Goal: Information Seeking & Learning: Learn about a topic

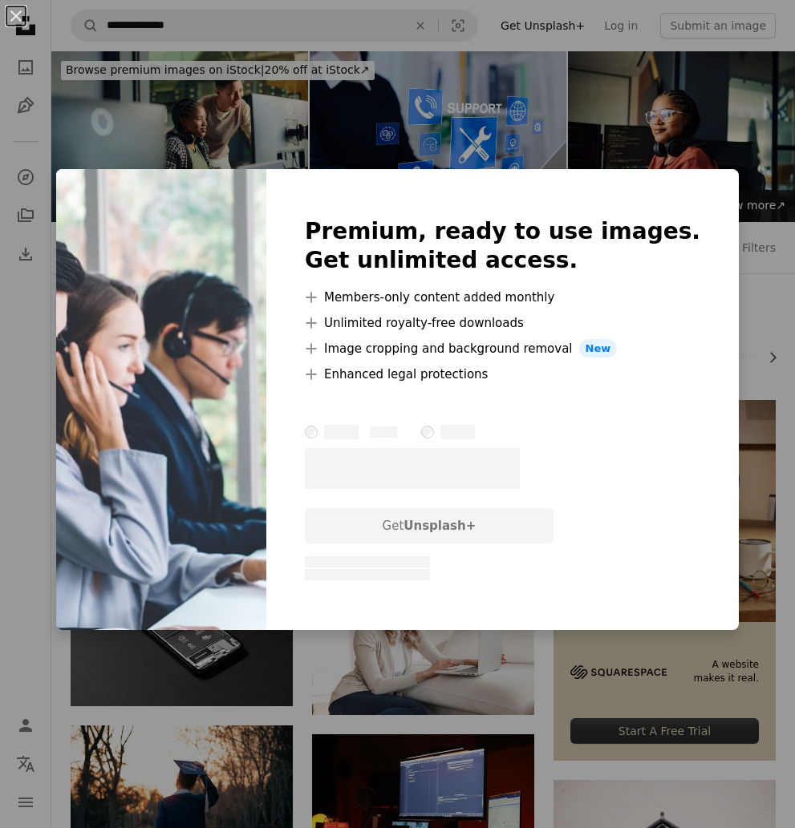
scroll to position [5081, 0]
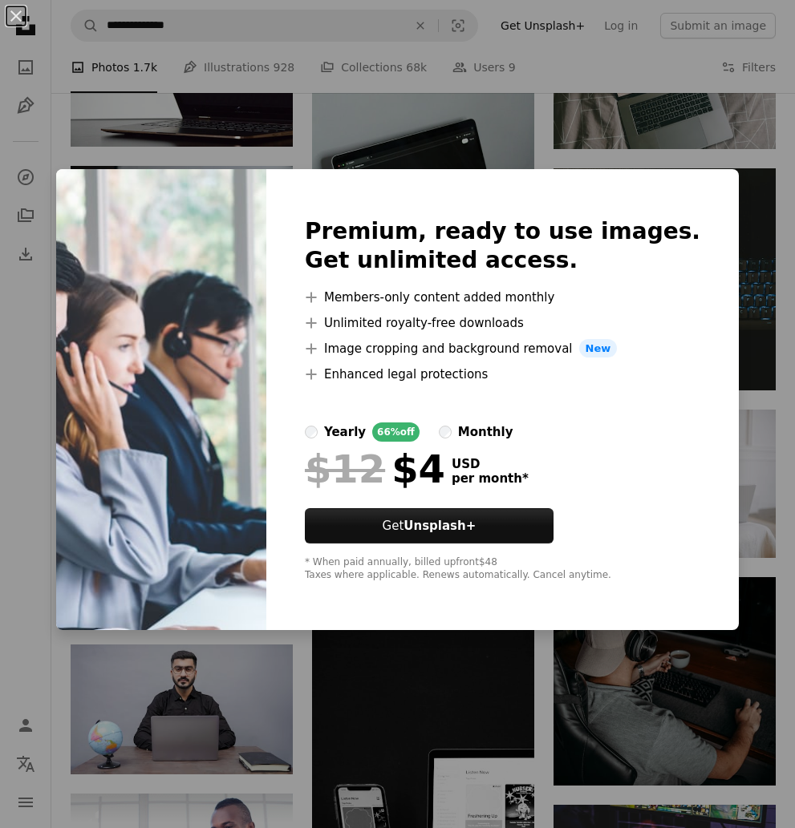
click at [768, 149] on div "An X shape Premium, ready to use images. Get unlimited access. A plus sign Memb…" at bounding box center [397, 414] width 795 height 828
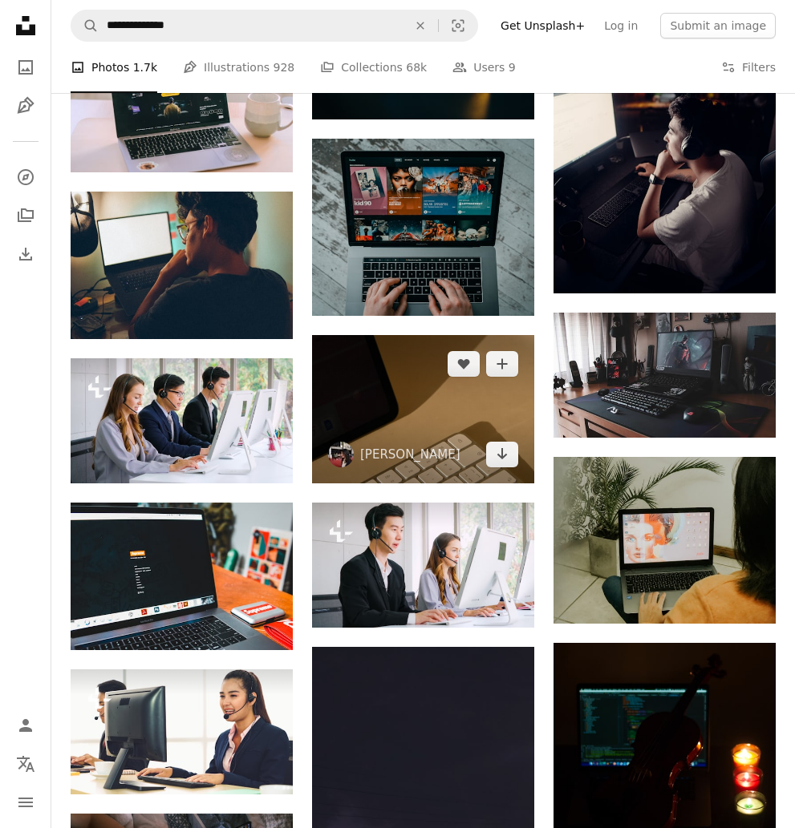
scroll to position [6454, 0]
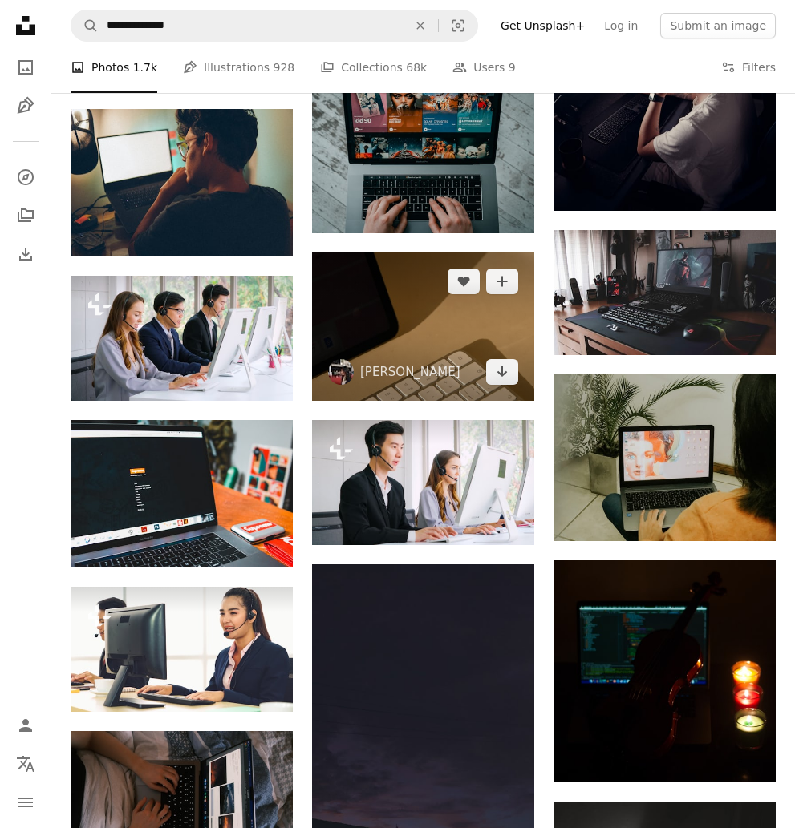
click at [400, 351] on img at bounding box center [423, 327] width 222 height 148
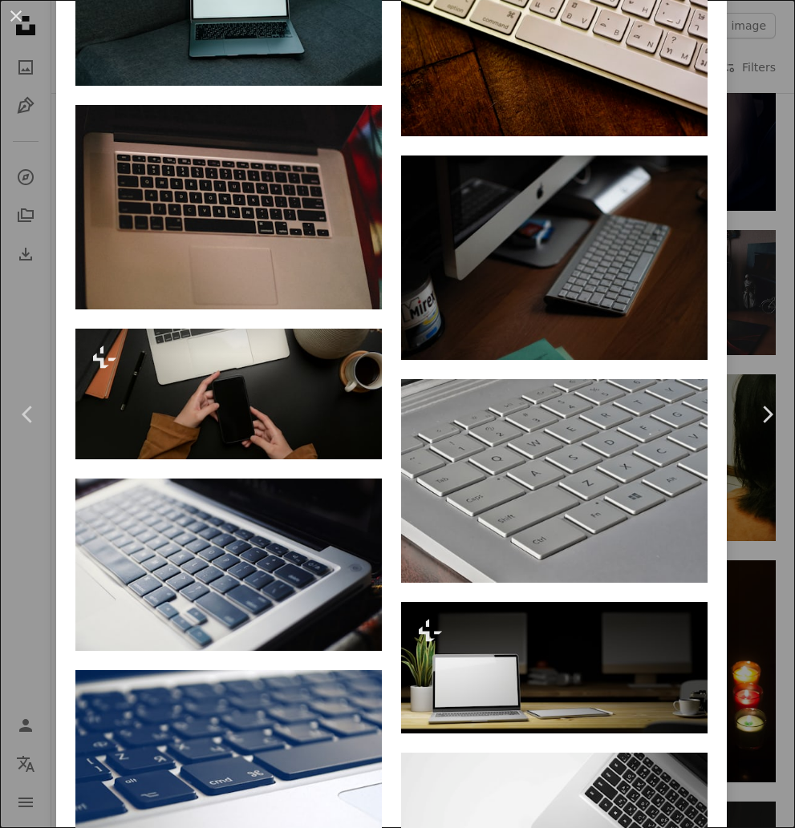
scroll to position [3355, 0]
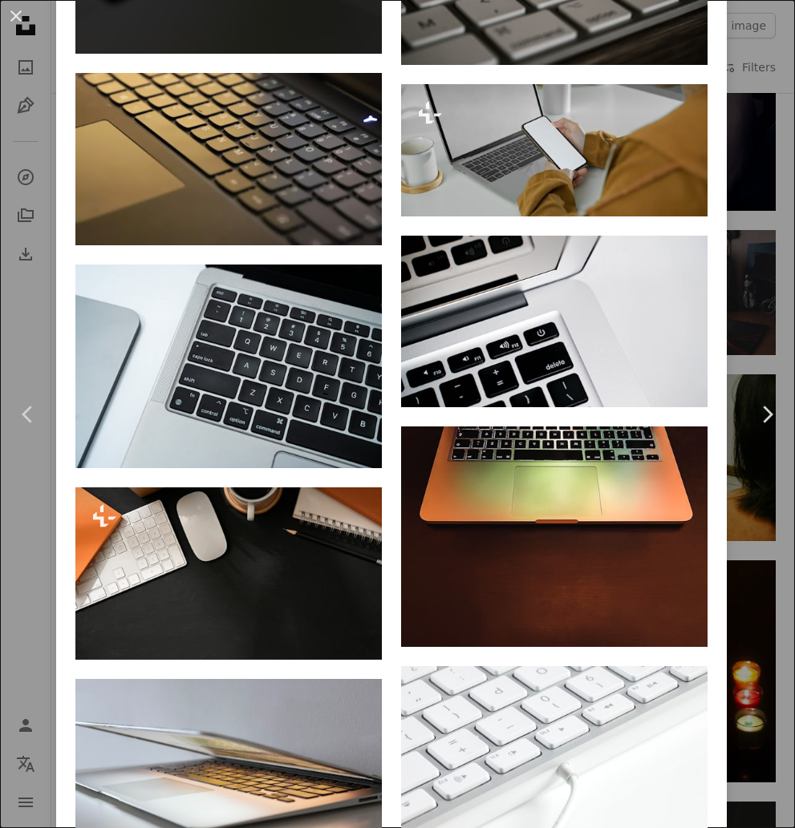
click at [743, 170] on div "An X shape Chevron left Chevron right [PERSON_NAME] chingying91 A heart A plus …" at bounding box center [397, 414] width 795 height 828
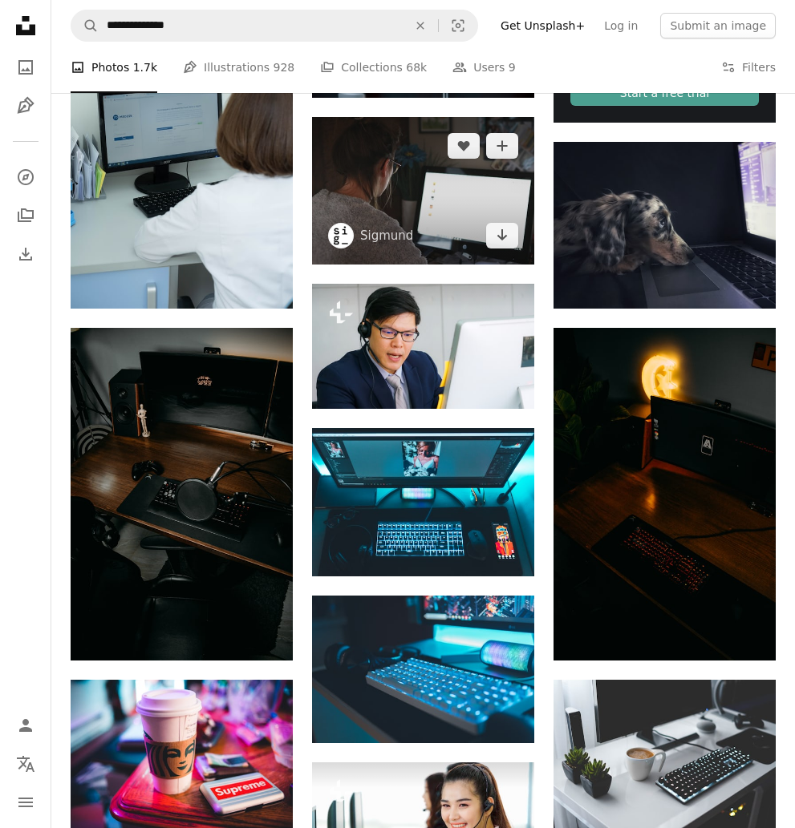
scroll to position [4077, 0]
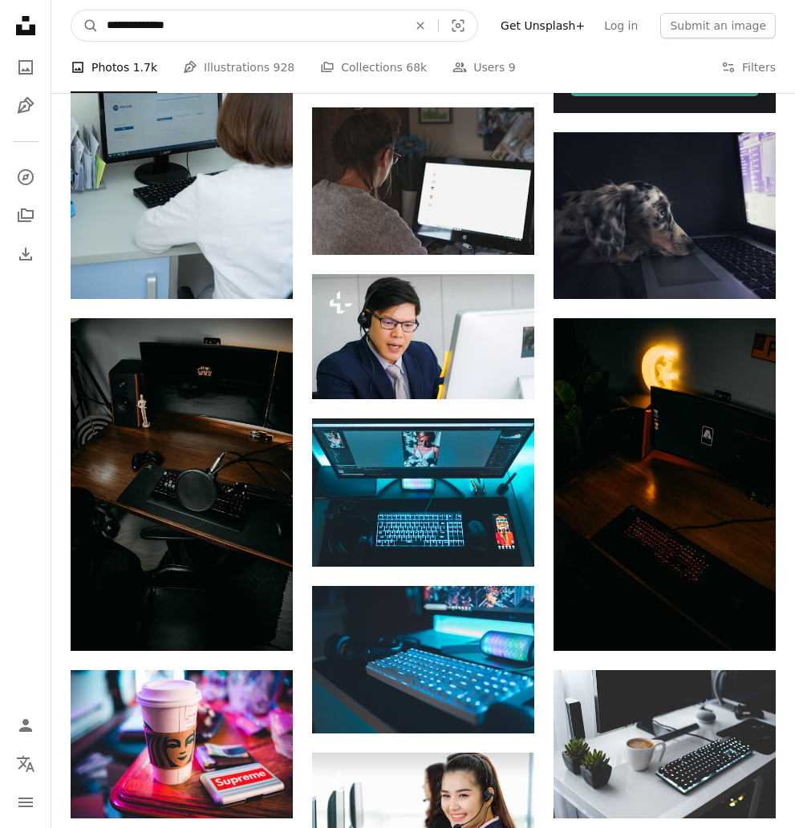
drag, startPoint x: 179, startPoint y: 22, endPoint x: 71, endPoint y: 23, distance: 108.3
click at [71, 23] on form "**********" at bounding box center [274, 26] width 407 height 32
paste input "Find visuals sitewide"
type input "**********"
click at [85, 26] on button "A magnifying glass" at bounding box center [84, 25] width 27 height 30
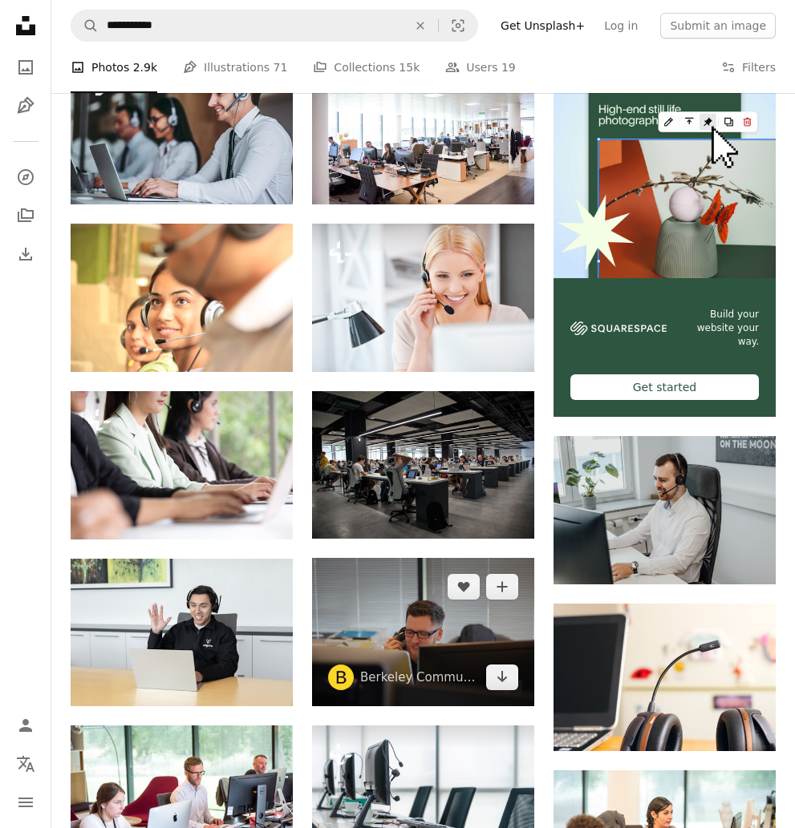
scroll to position [397, 0]
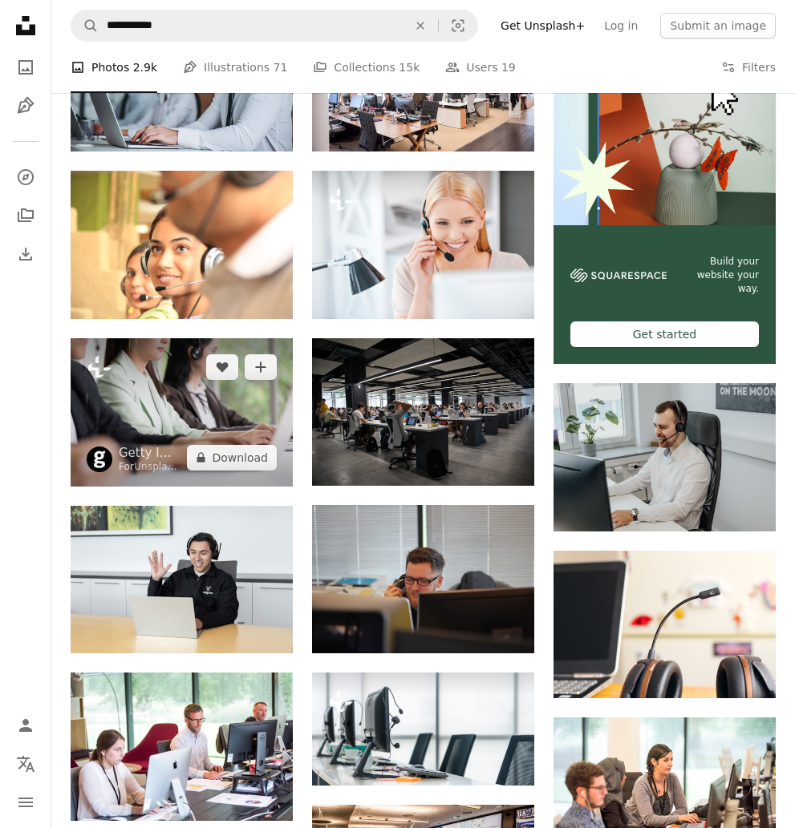
click at [176, 412] on img at bounding box center [182, 412] width 222 height 148
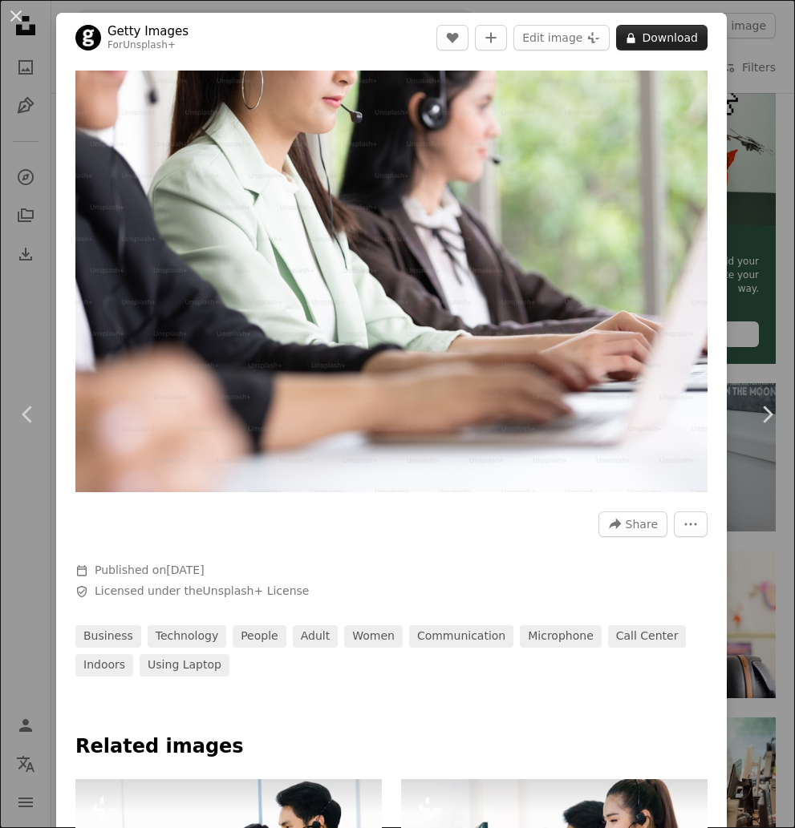
click at [652, 47] on button "A lock Download" at bounding box center [661, 38] width 91 height 26
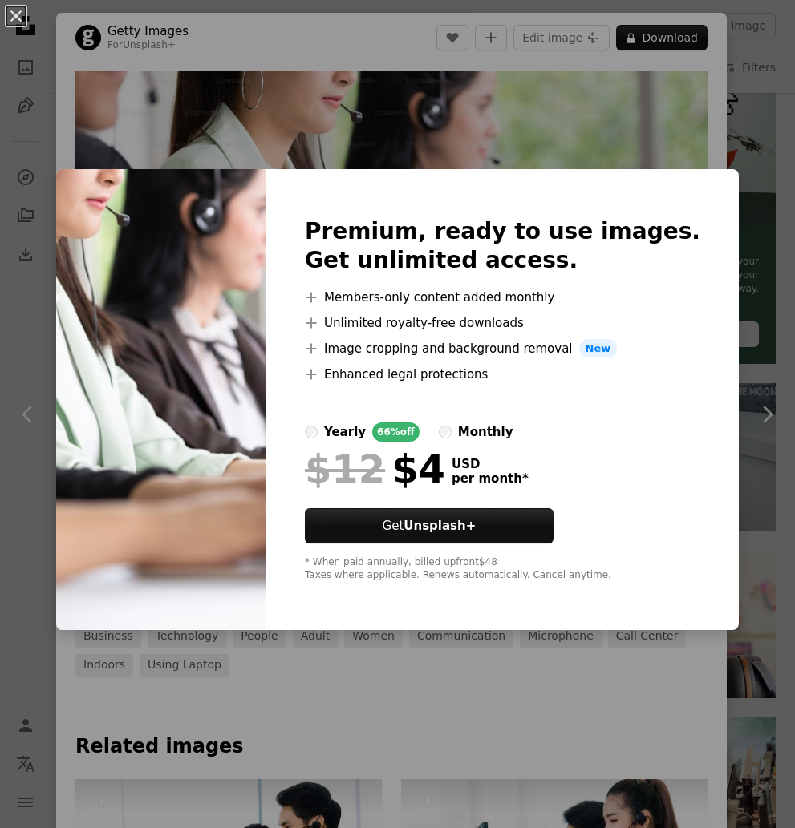
click at [648, 128] on div "An X shape Premium, ready to use images. Get unlimited access. A plus sign Memb…" at bounding box center [397, 414] width 795 height 828
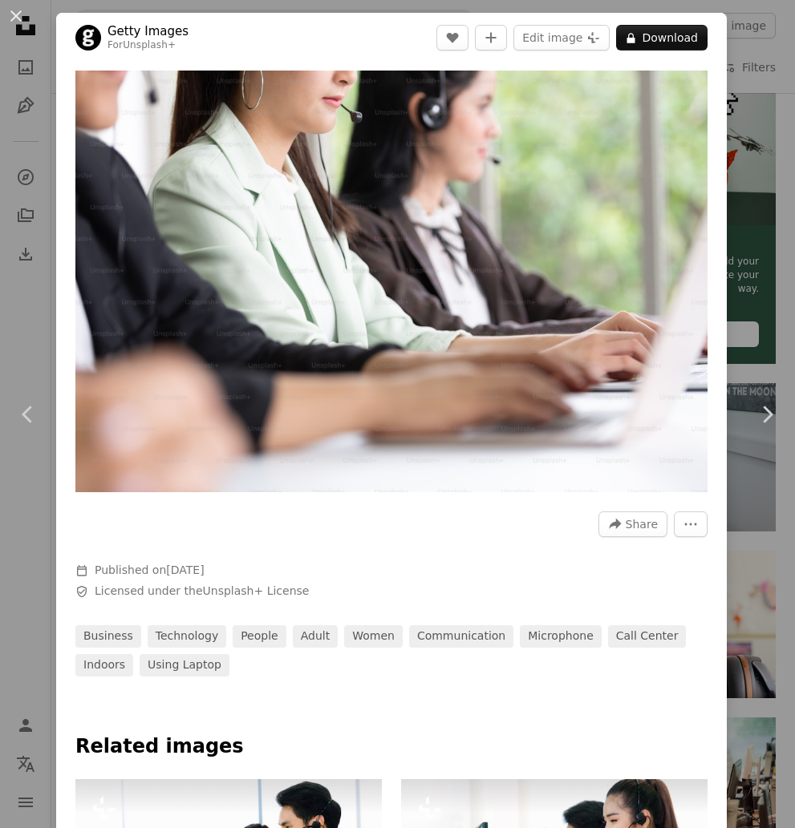
click at [745, 180] on div "An X shape Chevron left Chevron right Getty Images For Unsplash+ A heart A plus…" at bounding box center [397, 414] width 795 height 828
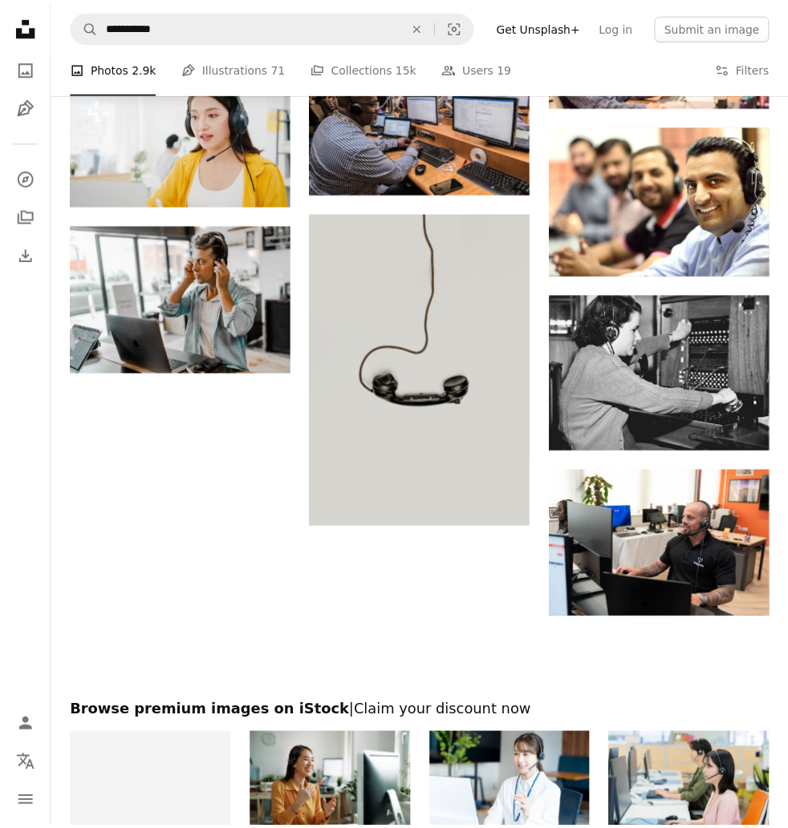
scroll to position [1472, 0]
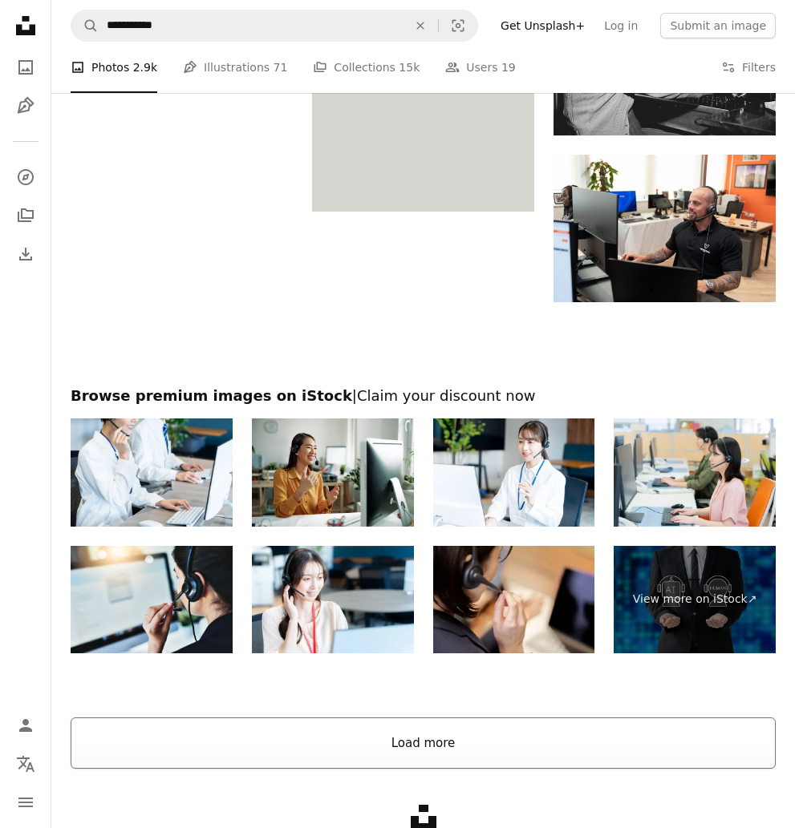
click at [413, 735] on button "Load more" at bounding box center [423, 743] width 705 height 51
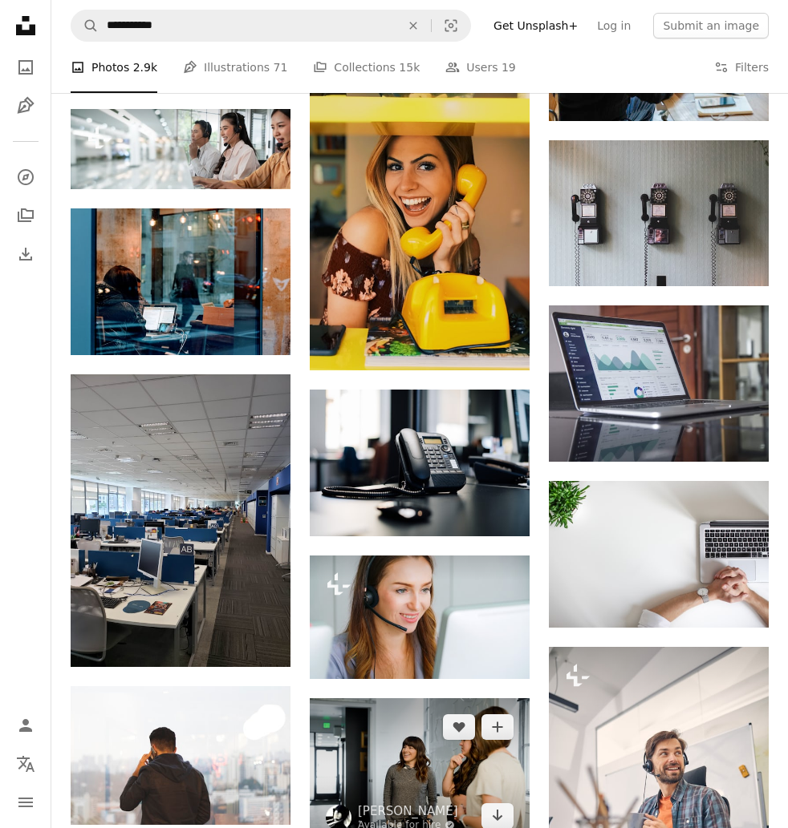
scroll to position [3262, 0]
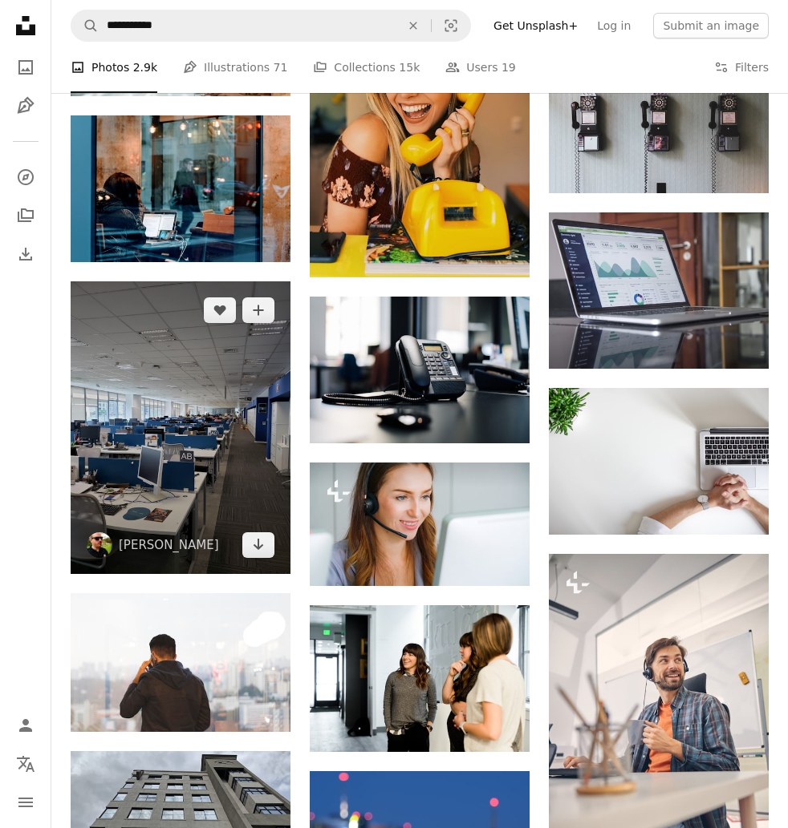
click at [237, 493] on img at bounding box center [181, 429] width 220 height 294
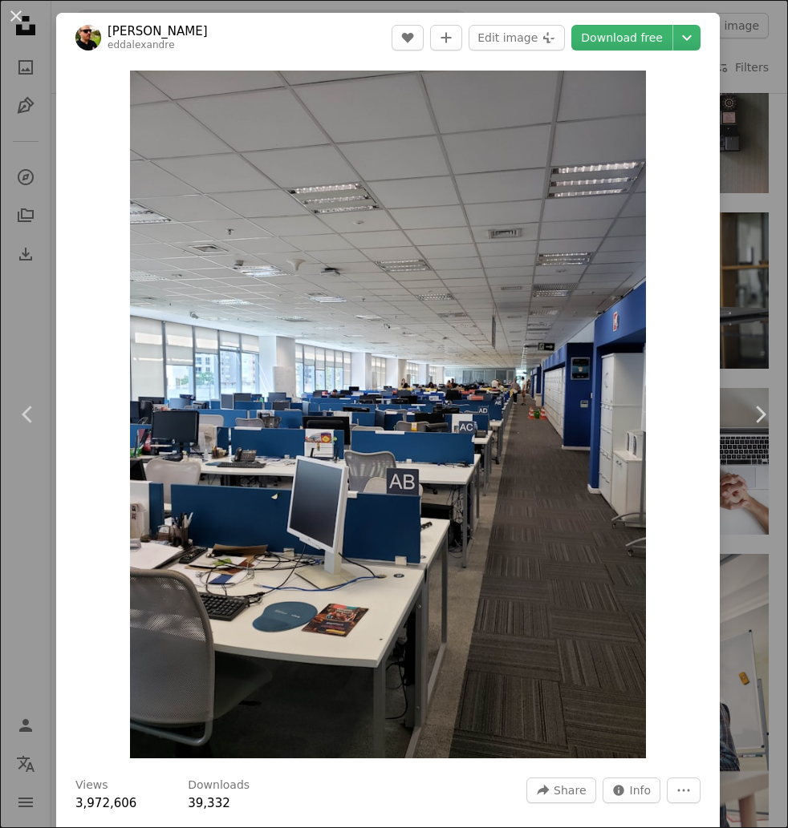
click at [753, 119] on div "An X shape Chevron left Chevron right [PERSON_NAME] A heart A plus sign Edit im…" at bounding box center [394, 414] width 788 height 828
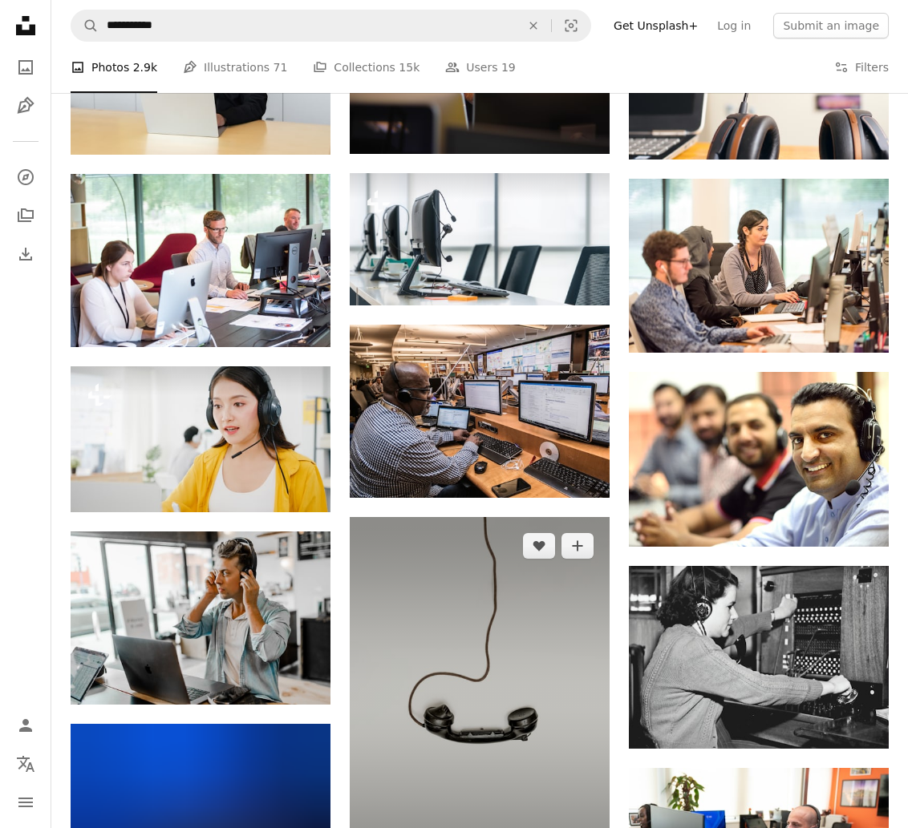
scroll to position [915, 0]
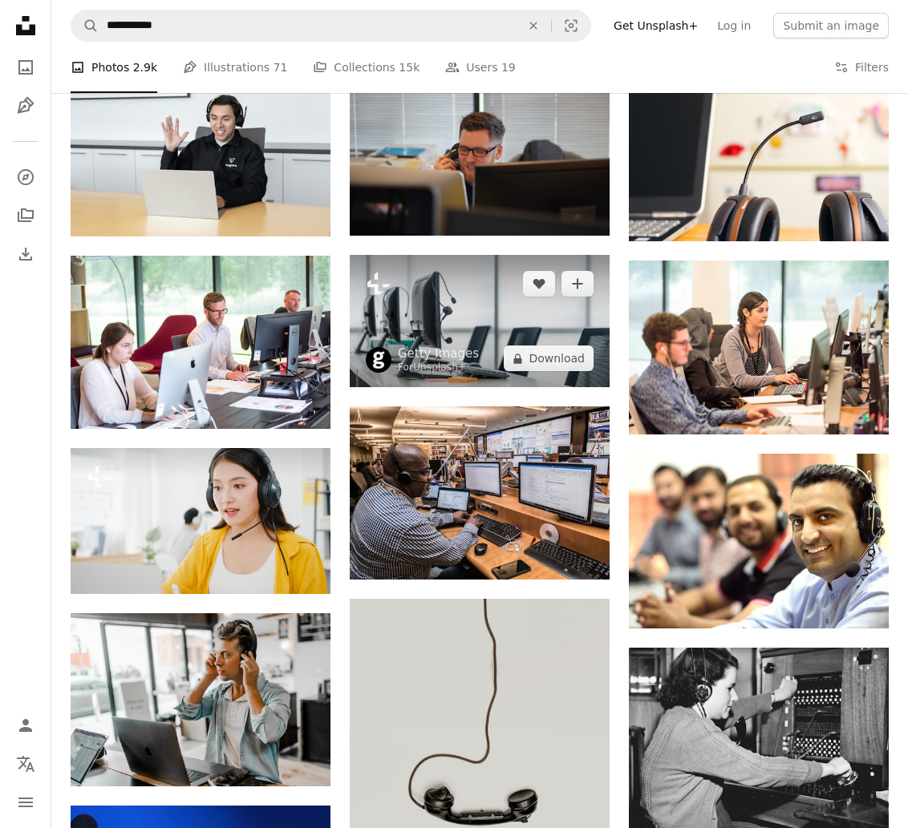
click at [497, 321] on img at bounding box center [480, 321] width 260 height 132
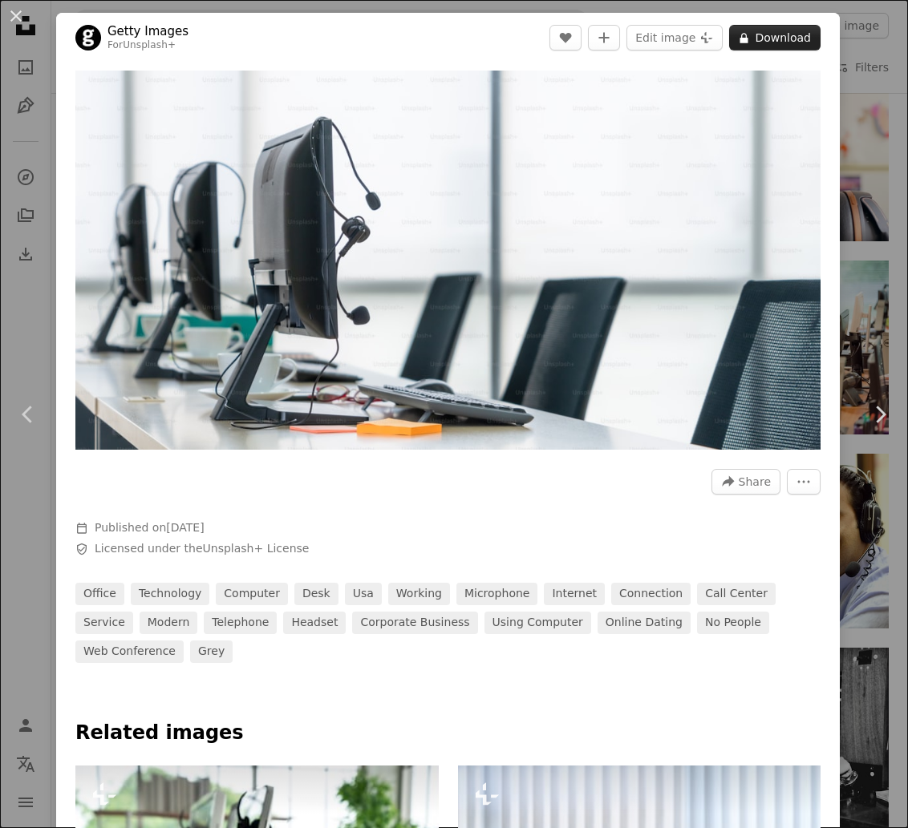
click at [793, 38] on button "A lock Download" at bounding box center [774, 38] width 91 height 26
click at [794, 117] on div "An X shape Chevron left Chevron right Getty Images For Unsplash+ A heart A plus…" at bounding box center [454, 414] width 908 height 828
